Goal: Task Accomplishment & Management: Manage account settings

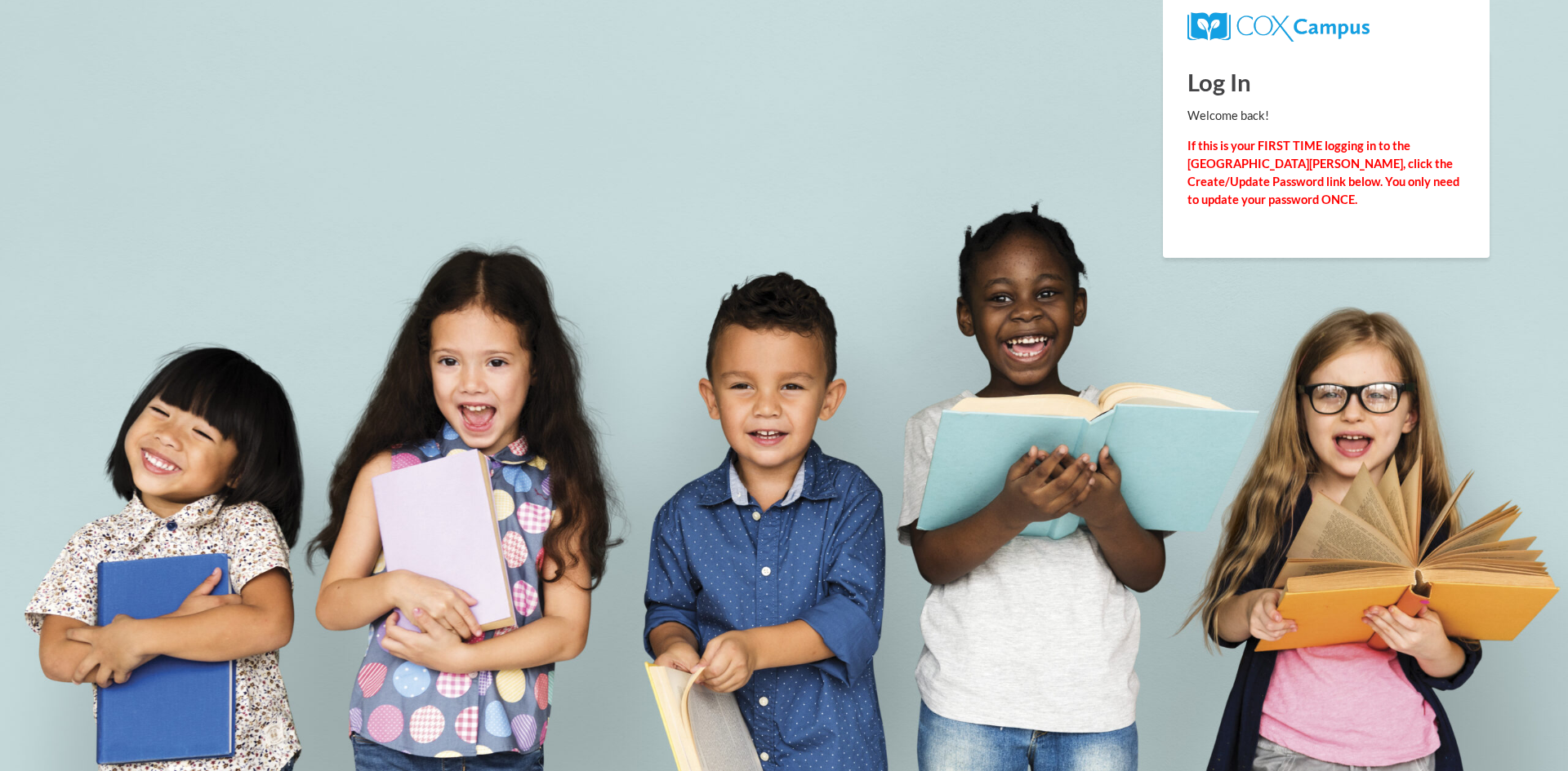
click at [1239, 157] on strong "If this is your FIRST TIME logging in to the [GEOGRAPHIC_DATA][PERSON_NAME], cl…" at bounding box center [1323, 172] width 272 height 67
click at [1046, 169] on body "This site uses cookies to help improve your learning experience. By continuing …" at bounding box center [784, 386] width 1568 height 771
click at [1235, 122] on p "Welcome back!" at bounding box center [1326, 116] width 277 height 18
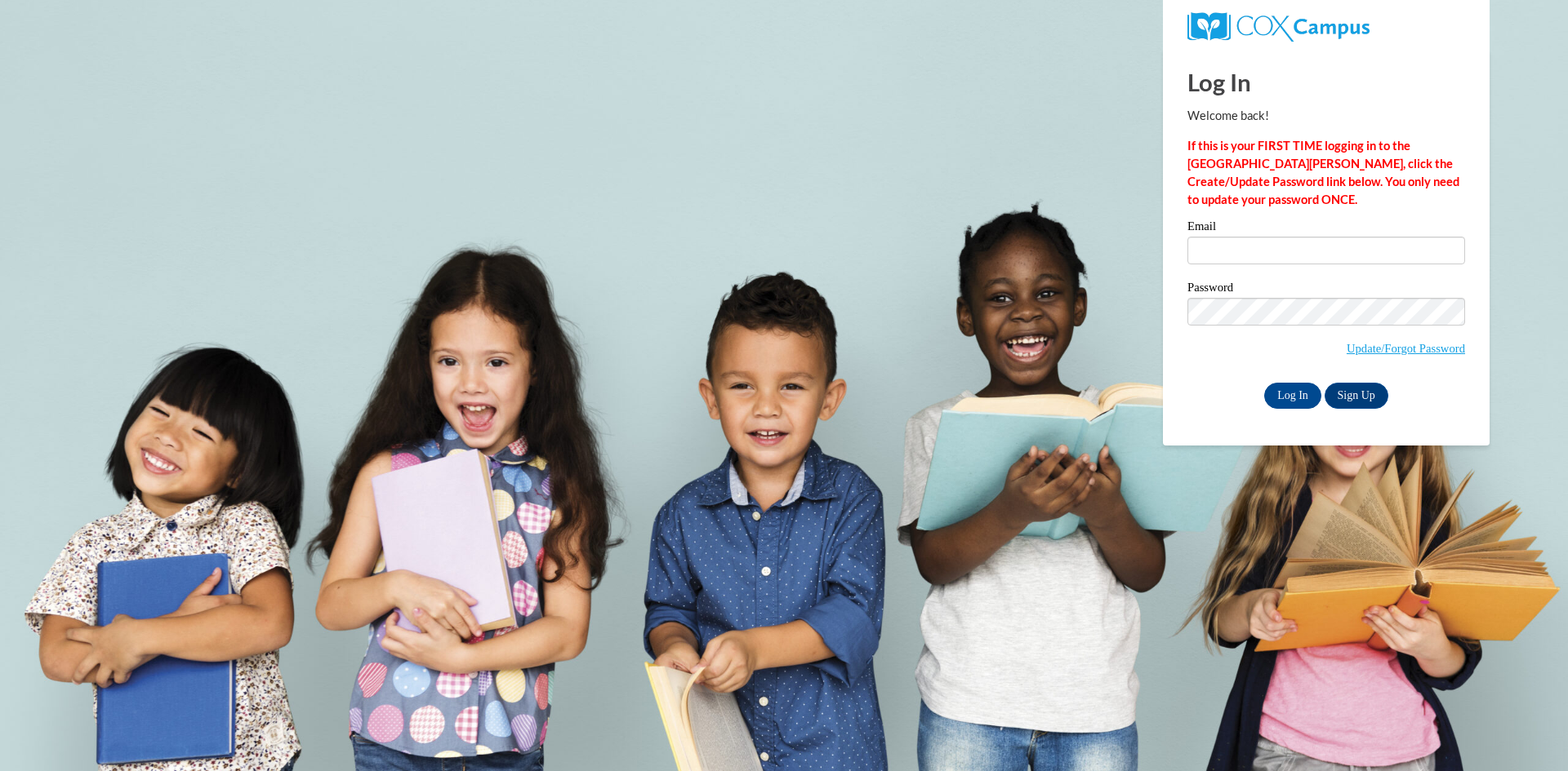
click at [989, 582] on body "This site uses cookies to help improve your learning experience. By continuing …" at bounding box center [784, 386] width 1568 height 771
click at [1217, 244] on input "Email" at bounding box center [1326, 251] width 277 height 27
type input "[EMAIL_ADDRESS][DOMAIN_NAME]"
click at [1300, 396] on input "Log In" at bounding box center [1293, 395] width 58 height 26
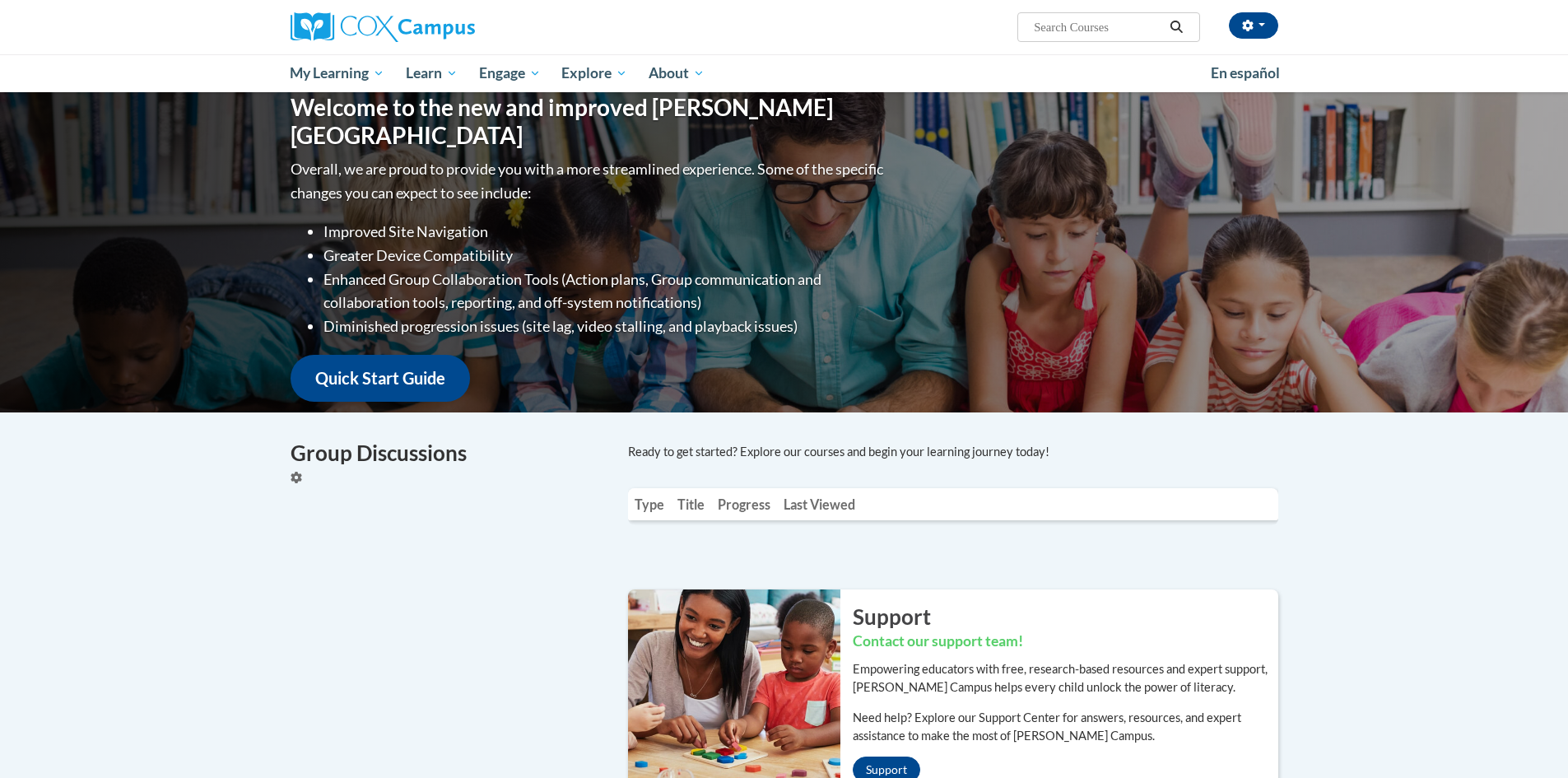
scroll to position [164, 0]
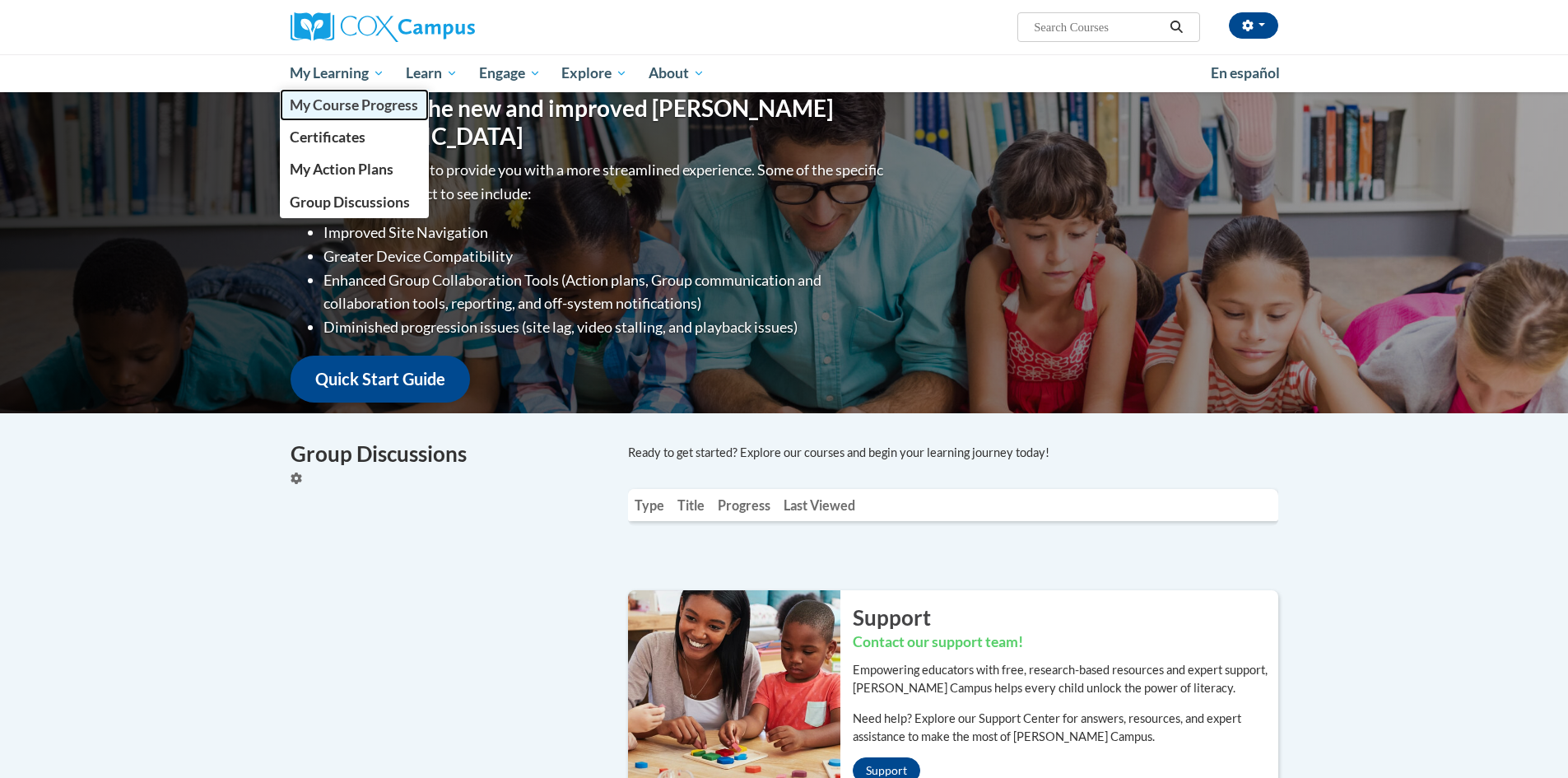
click at [309, 106] on span "My Course Progress" at bounding box center [353, 105] width 128 height 18
